Goal: Obtain resource: Download file/media

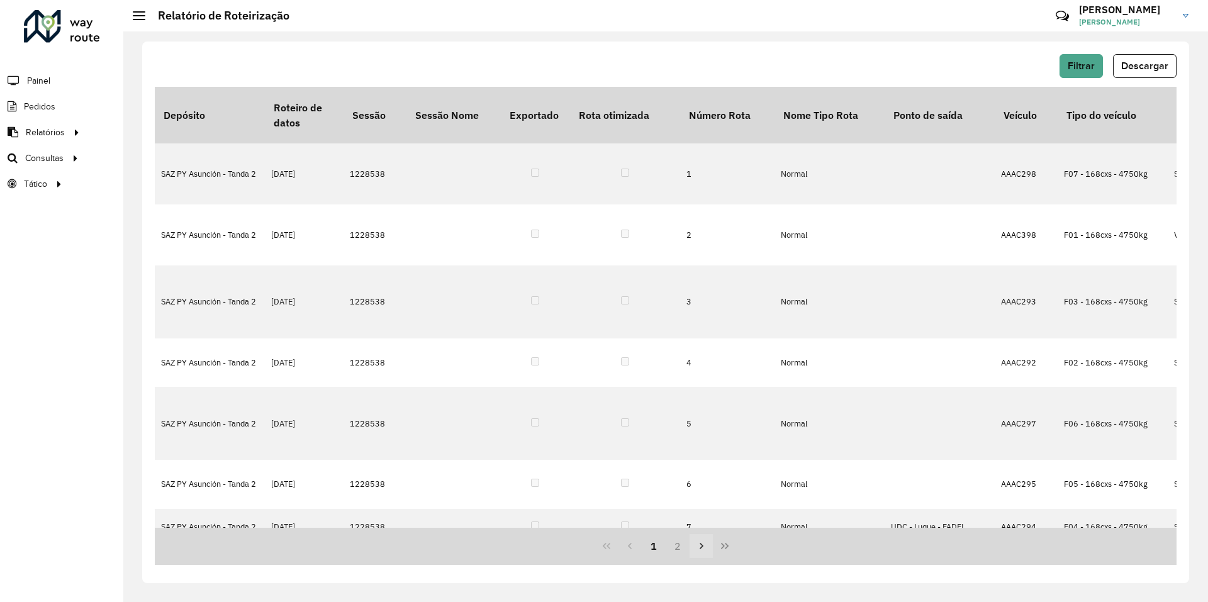
click at [700, 545] on icon "Página siguiente" at bounding box center [702, 546] width 10 height 10
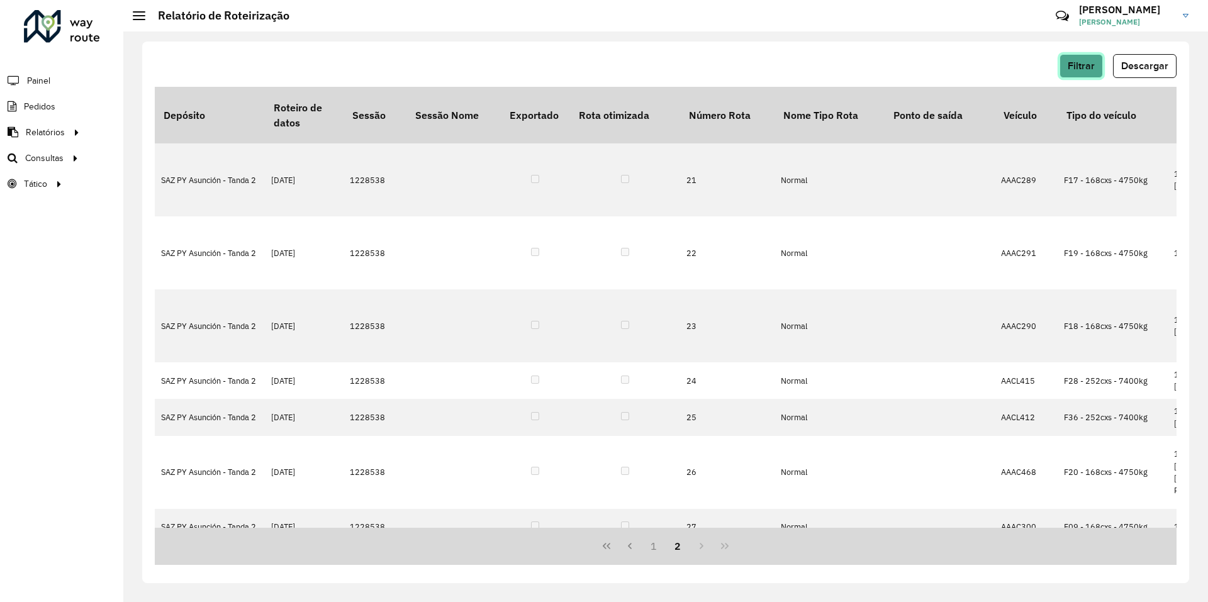
click at [1083, 76] on button "Filtrar" at bounding box center [1081, 66] width 43 height 24
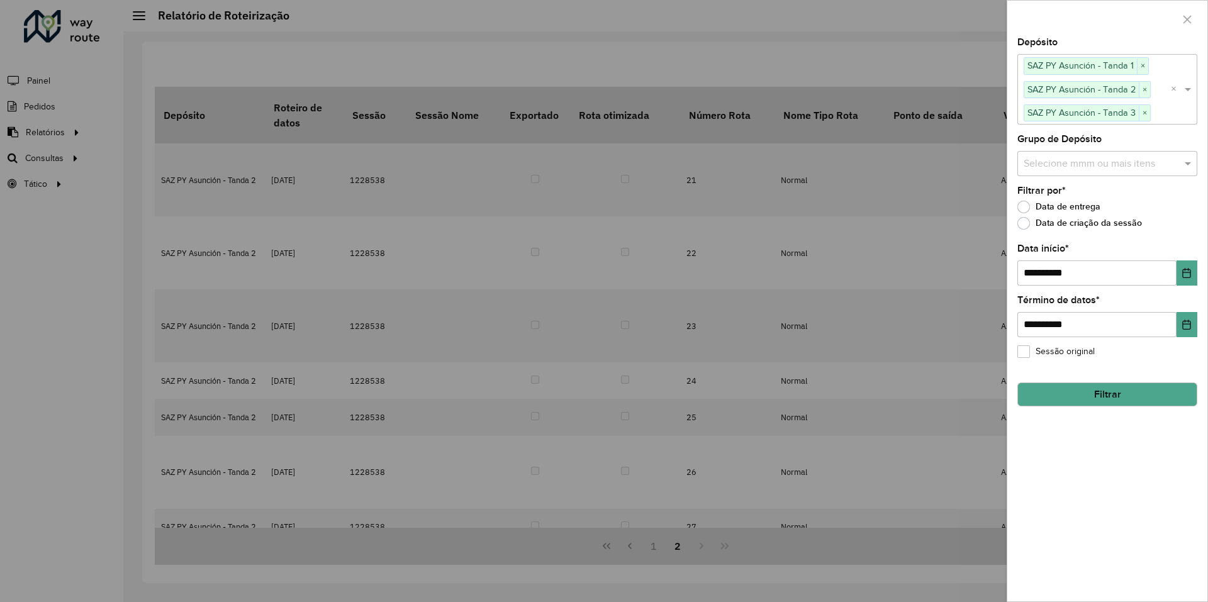
click at [1085, 390] on button "Filtrar" at bounding box center [1108, 395] width 180 height 24
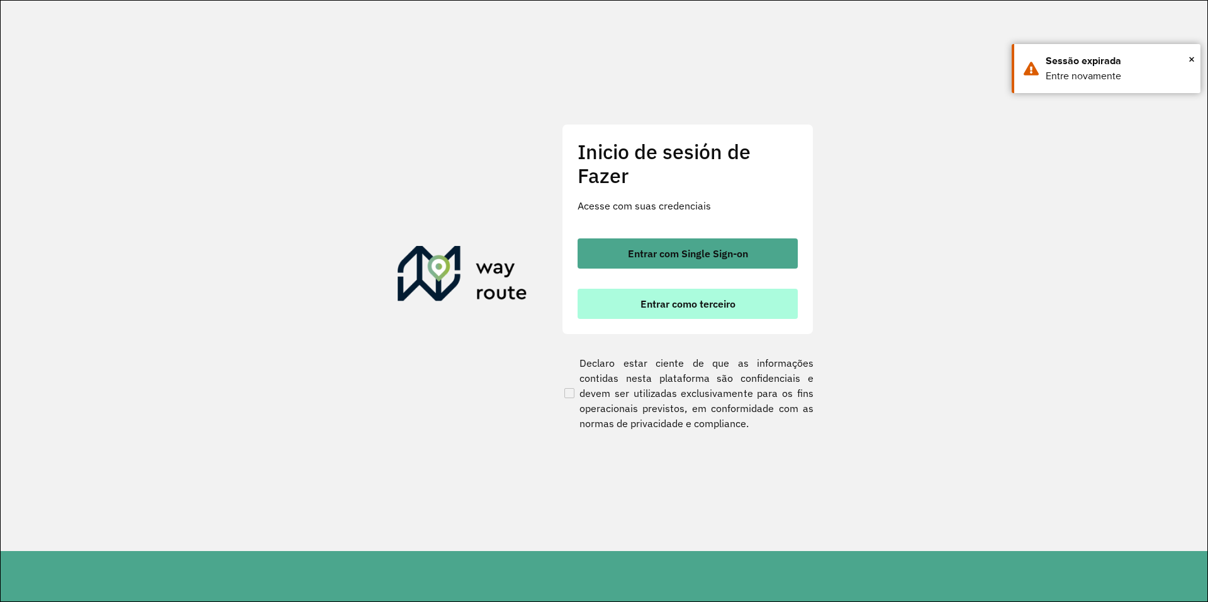
click at [749, 315] on button "Entrar como terceiro" at bounding box center [688, 304] width 220 height 30
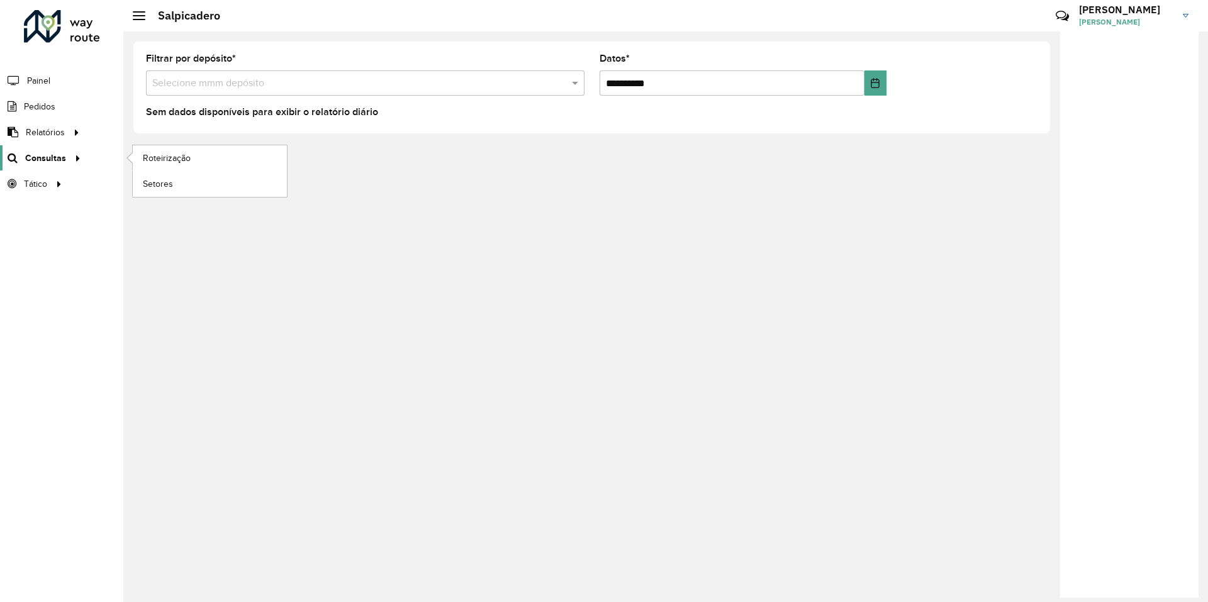
click at [73, 162] on icon at bounding box center [75, 157] width 11 height 19
click at [186, 155] on span "Roteirização" at bounding box center [168, 158] width 51 height 13
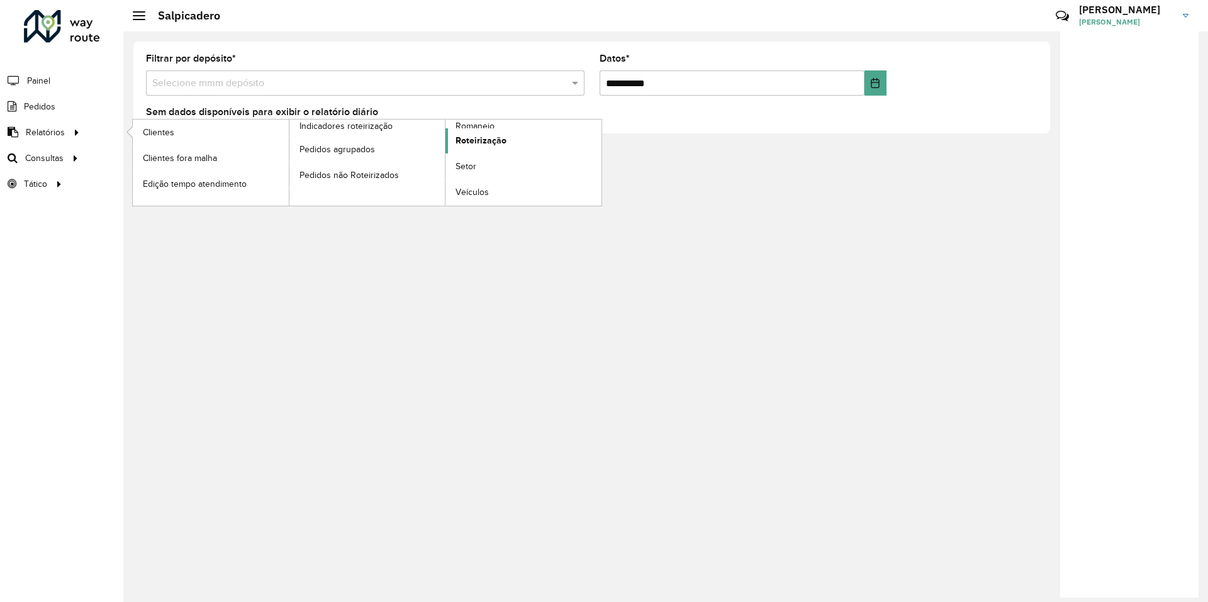
click at [499, 137] on span "Roteirização" at bounding box center [481, 140] width 51 height 13
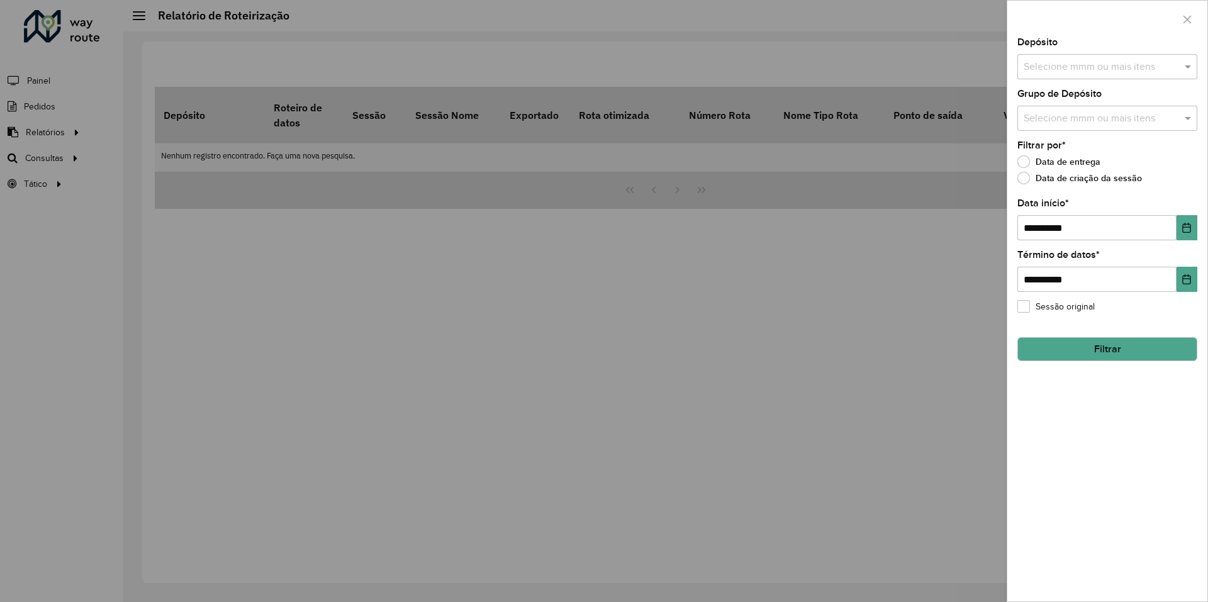
click at [1062, 62] on input "text" at bounding box center [1101, 67] width 161 height 15
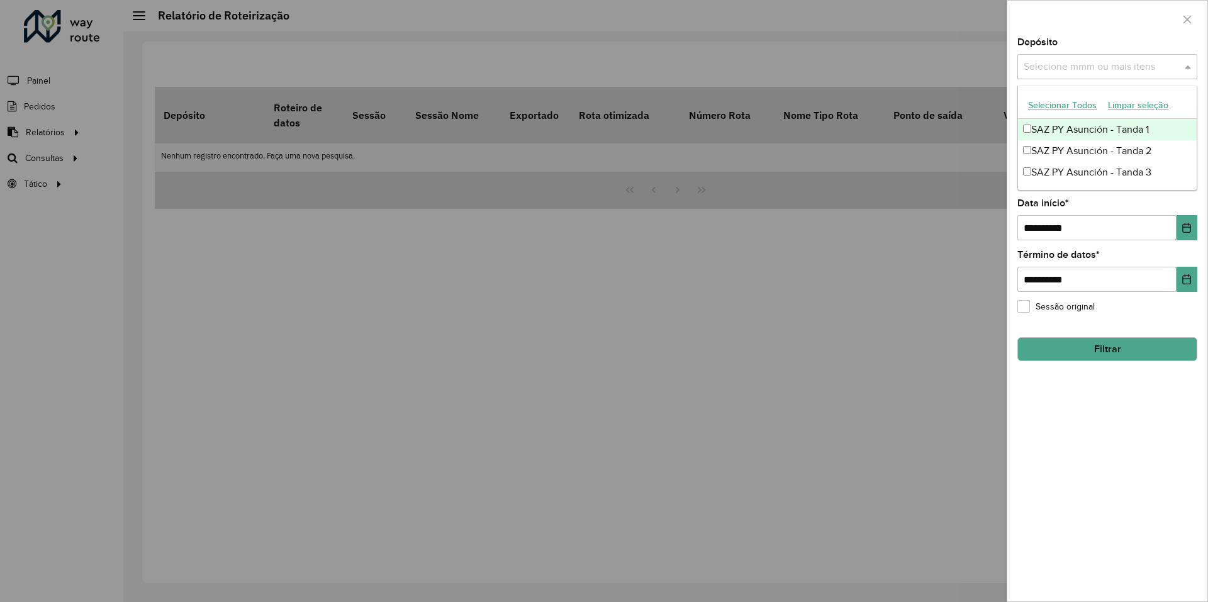
click at [1040, 129] on font "SAZ PY Asunción - Tanda 1" at bounding box center [1091, 129] width 118 height 11
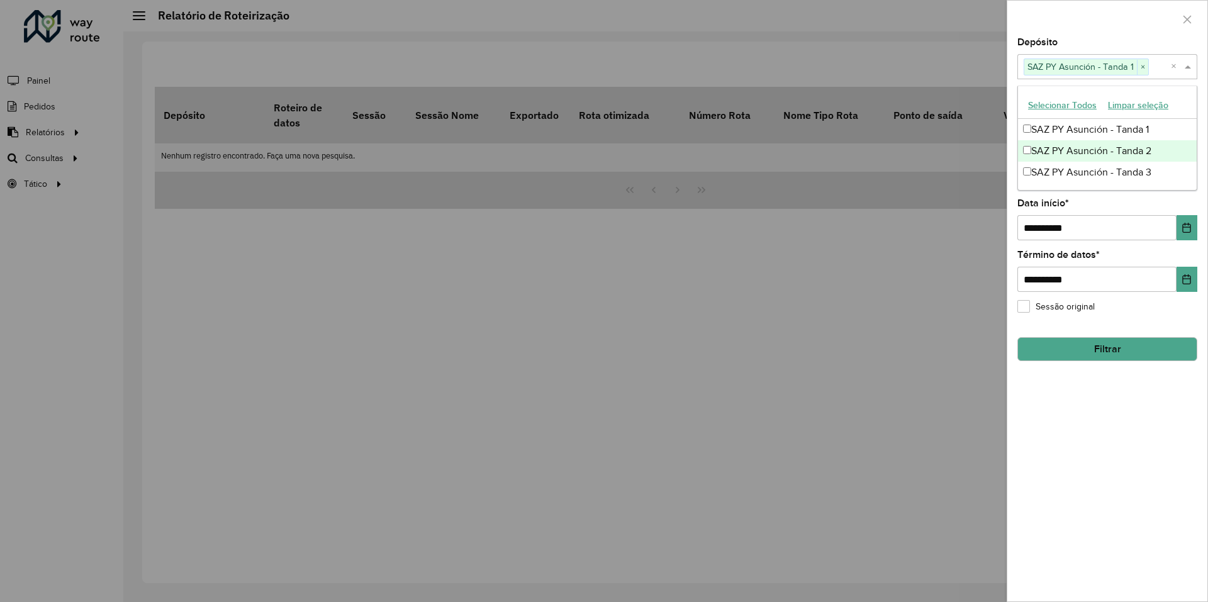
click at [1038, 152] on font "SAZ PY Asunción - Tanda 2" at bounding box center [1092, 150] width 120 height 11
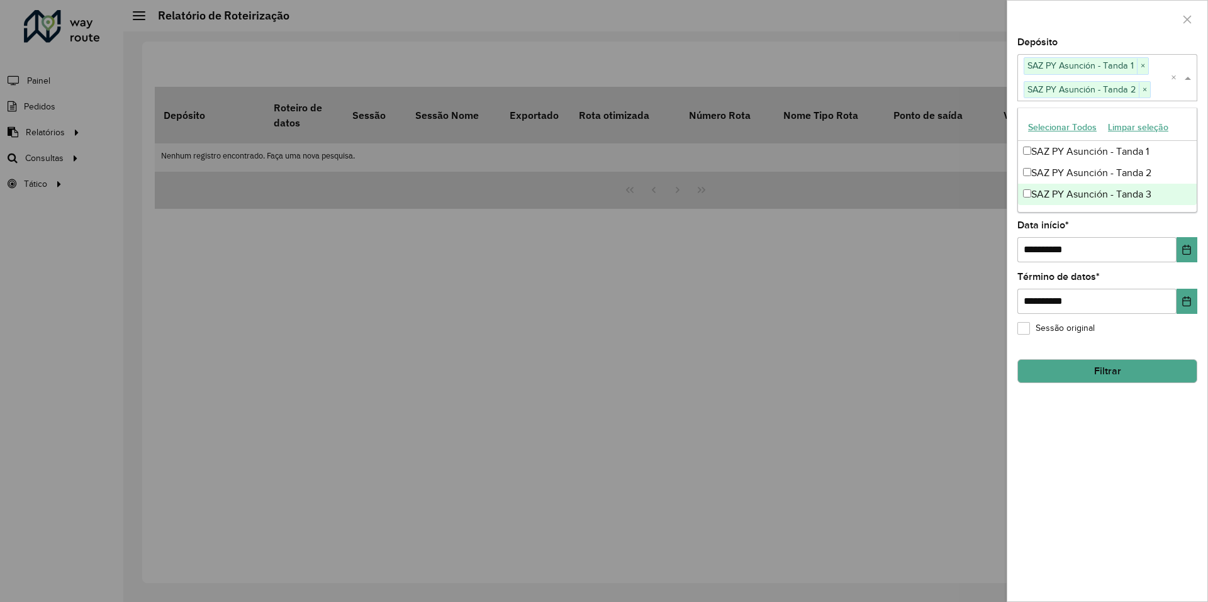
click at [1036, 190] on font "SAZ PY Asunción - Tanda 3" at bounding box center [1092, 194] width 120 height 11
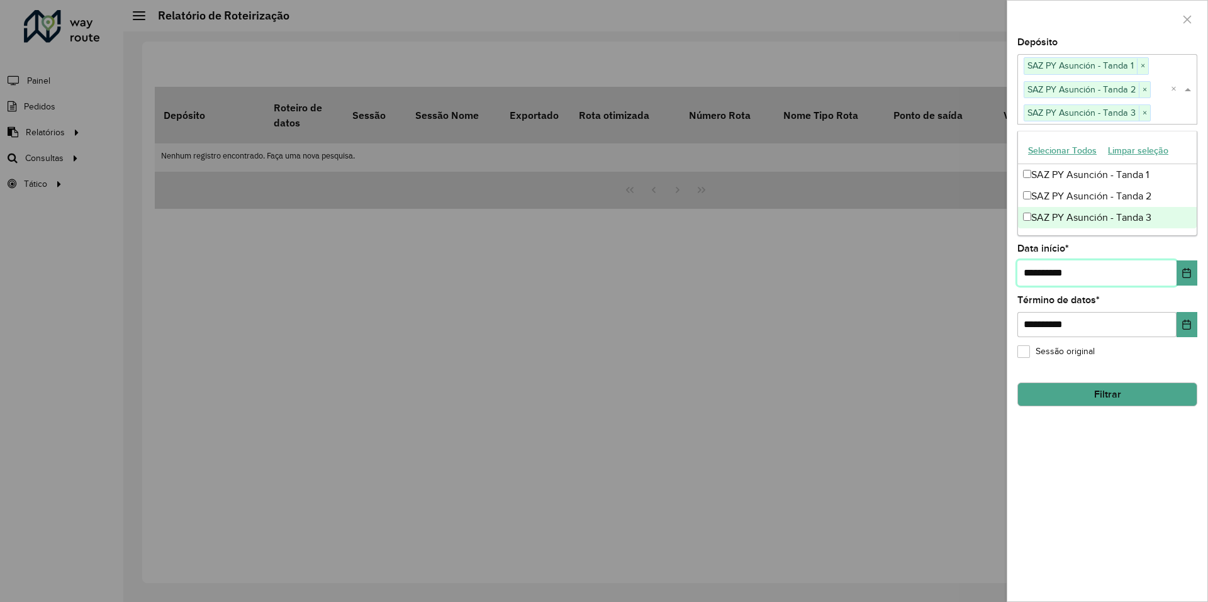
click at [1037, 264] on input "**********" at bounding box center [1097, 273] width 159 height 25
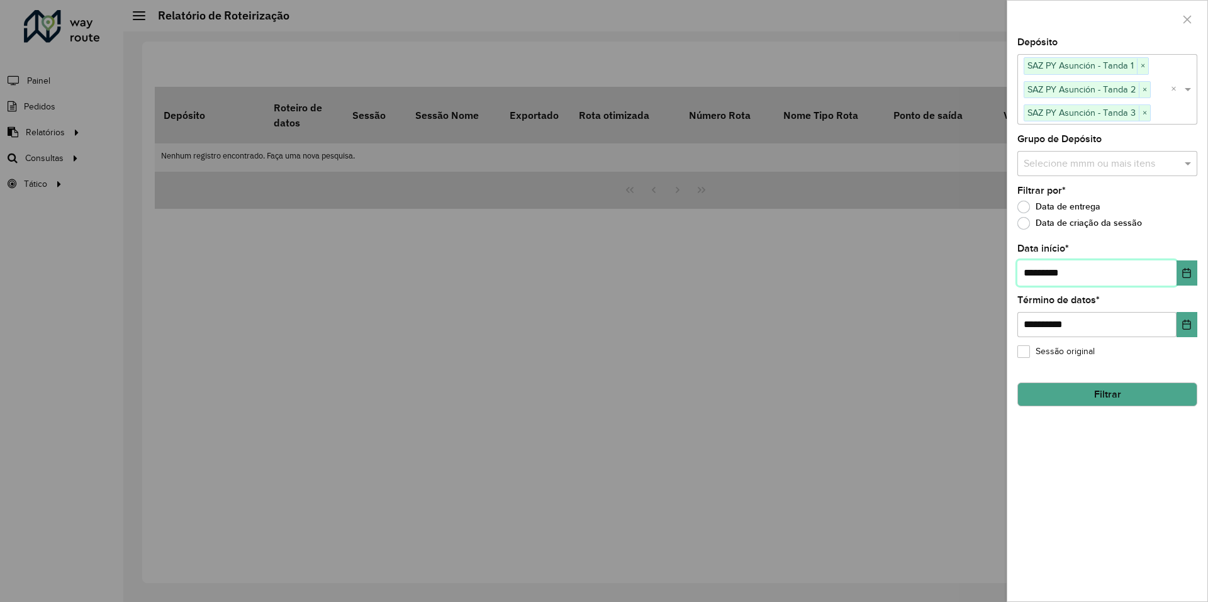
type input "**********"
click at [1070, 404] on button "Filtrar" at bounding box center [1108, 395] width 180 height 24
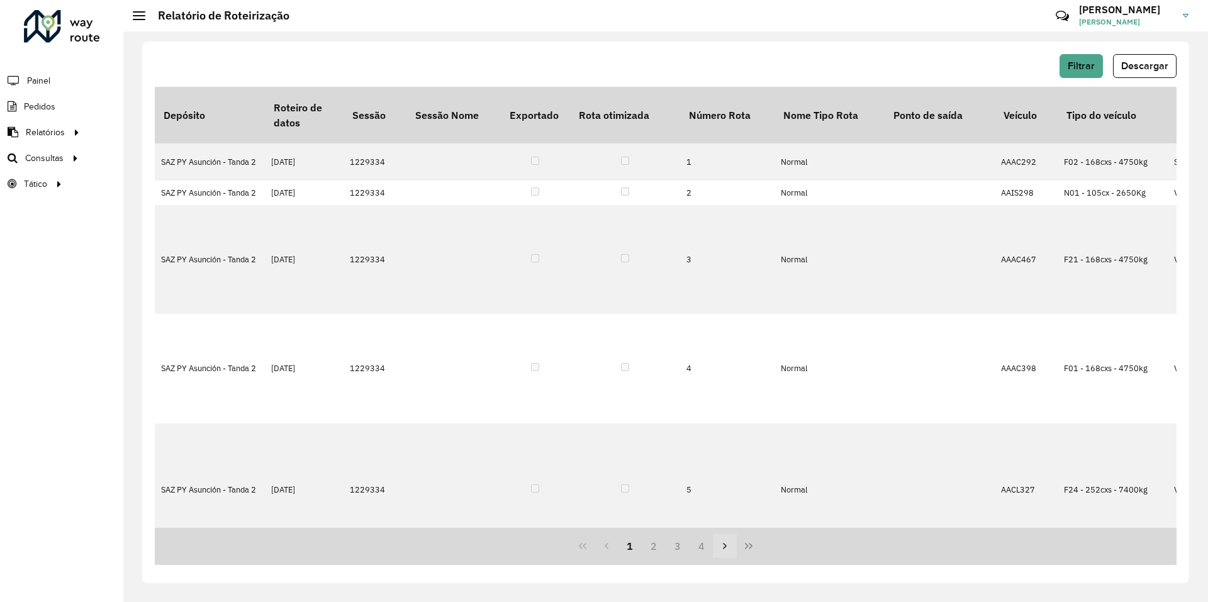
click at [724, 549] on icon "Página siguiente" at bounding box center [725, 546] width 10 height 10
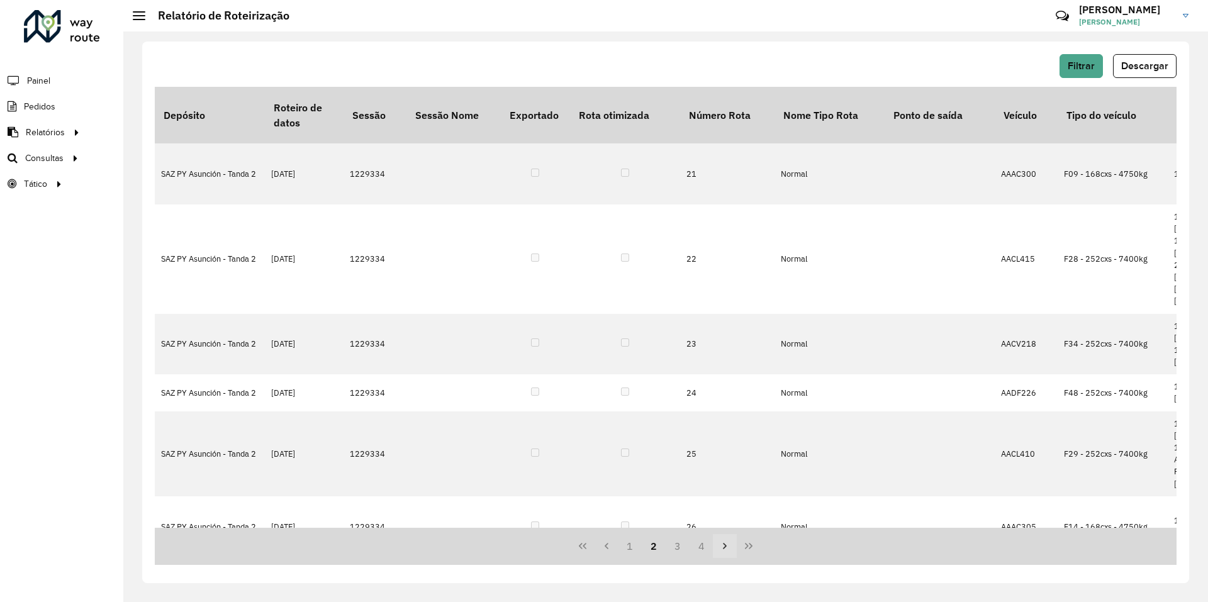
click at [724, 549] on icon "Página siguiente" at bounding box center [725, 546] width 10 height 10
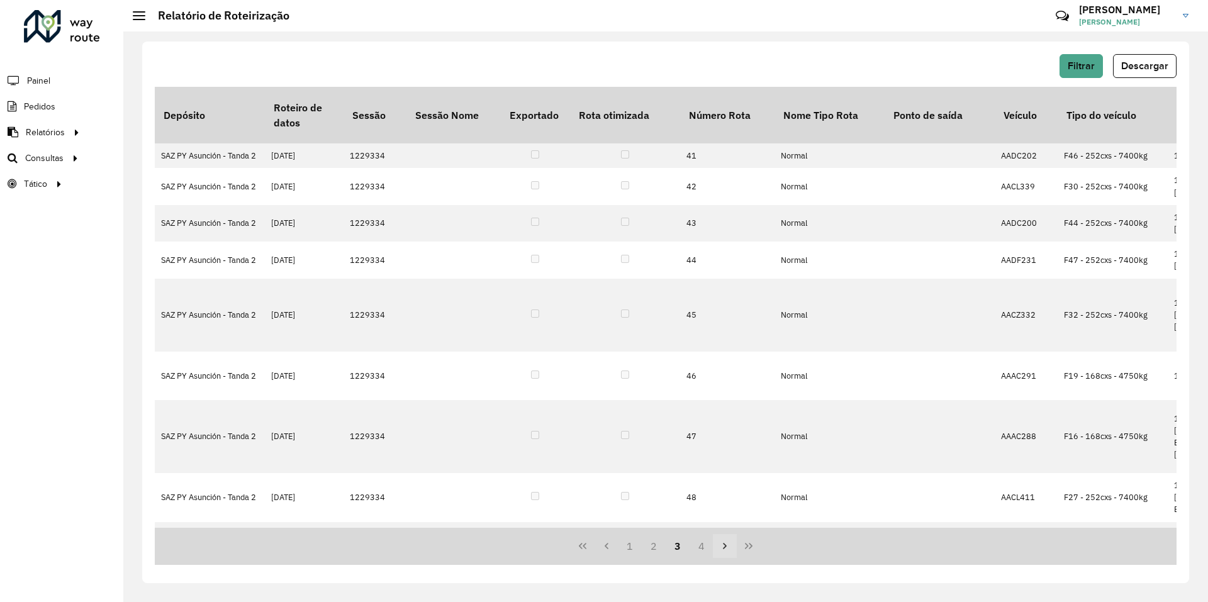
click at [724, 549] on icon "Página siguiente" at bounding box center [725, 546] width 10 height 10
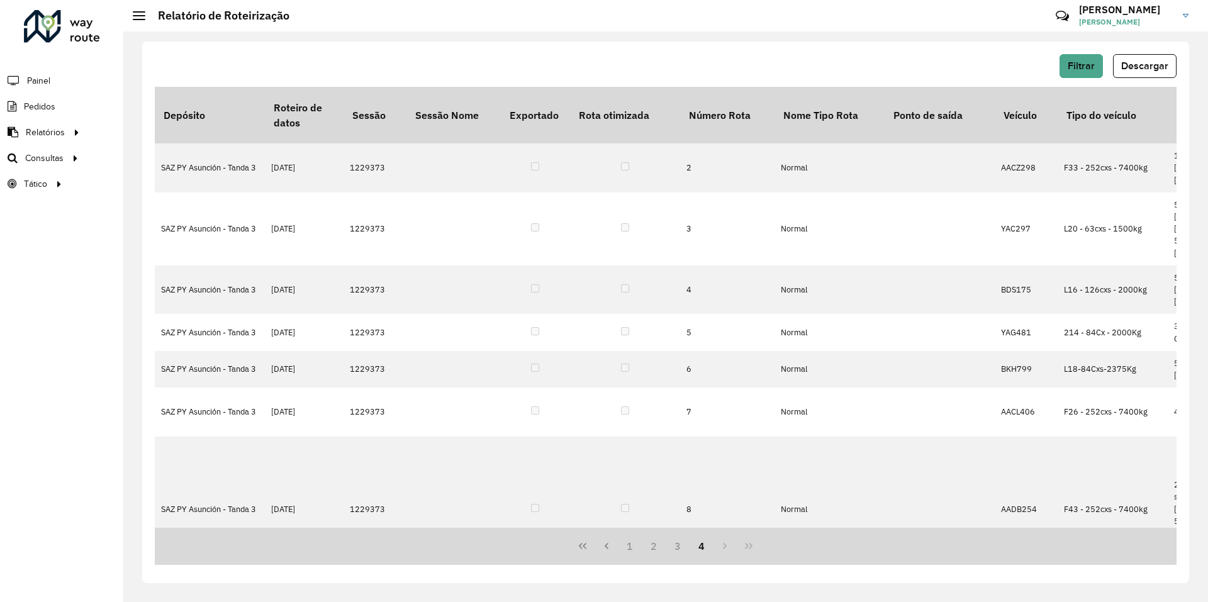
click at [724, 549] on div "1 2 3 4" at bounding box center [666, 546] width 1022 height 37
click at [1137, 64] on span "Descargar" at bounding box center [1145, 65] width 47 height 11
